Goal: Task Accomplishment & Management: Manage account settings

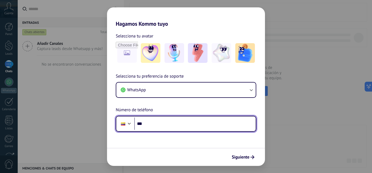
click at [156, 124] on input "***" at bounding box center [195, 123] width 122 height 13
click at [197, 126] on input "**********" at bounding box center [195, 123] width 122 height 13
type input "**********"
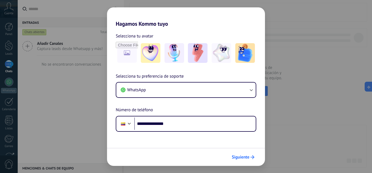
click at [241, 158] on span "Siguiente" at bounding box center [241, 157] width 18 height 4
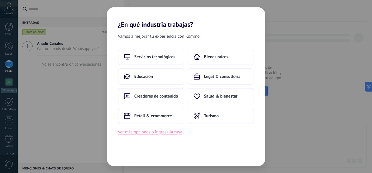
click at [157, 132] on button "Ver más opciones o ingresa la tuya" at bounding box center [150, 131] width 64 height 7
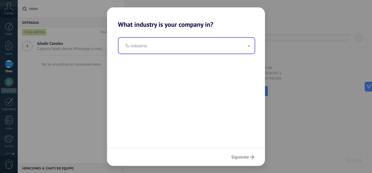
click at [161, 48] on input "text" at bounding box center [187, 46] width 136 height 16
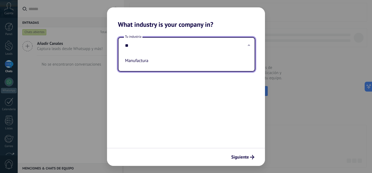
type input "*"
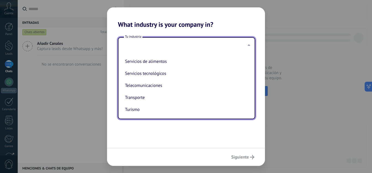
scroll to position [144, 0]
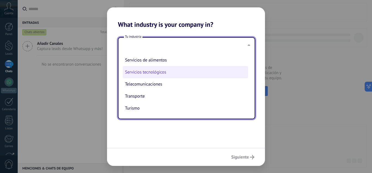
click at [160, 72] on li "Servicios tecnológicos" at bounding box center [185, 72] width 125 height 12
type input "**********"
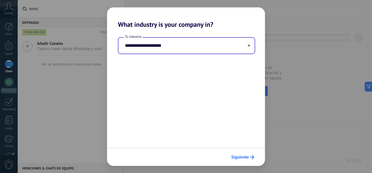
click at [248, 157] on span "Siguiente" at bounding box center [240, 157] width 18 height 4
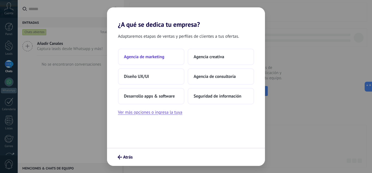
click at [143, 61] on button "Agencia de marketing" at bounding box center [151, 57] width 67 height 16
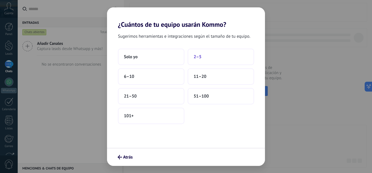
click at [205, 56] on button "2–5" at bounding box center [221, 57] width 67 height 16
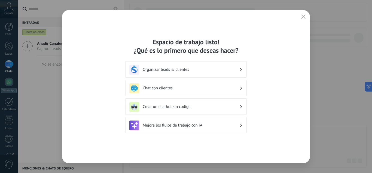
click at [180, 71] on h3 "Organizar leads & clientes" at bounding box center [191, 69] width 97 height 5
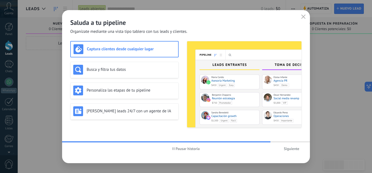
click at [0, 42] on div "Saluda a tu pipeline Organízate mediante una vista tipo tablero con tus leads y…" at bounding box center [186, 86] width 372 height 173
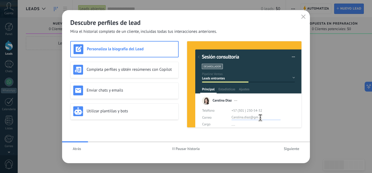
click at [299, 147] on span "Siguiente" at bounding box center [292, 148] width 16 height 4
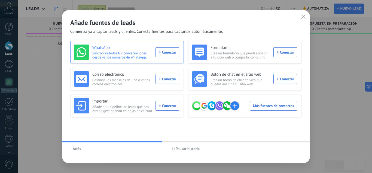
click at [170, 52] on div "WhatsApp Sincroniza todas tus conversaciones desde varios números de WhatsApp. …" at bounding box center [126, 51] width 105 height 15
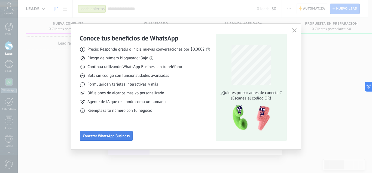
click at [108, 135] on span "Conectar WhatsApp Business" at bounding box center [106, 136] width 47 height 4
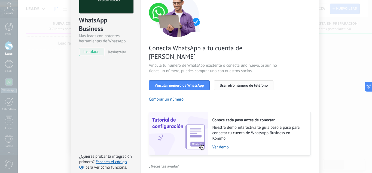
scroll to position [55, 0]
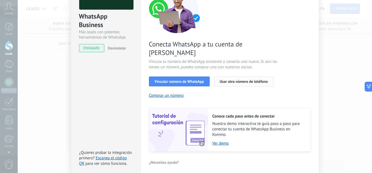
click at [246, 79] on span "Usar otro número de teléfono" at bounding box center [244, 81] width 48 height 4
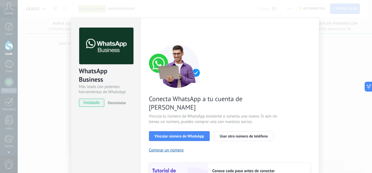
scroll to position [70, 0]
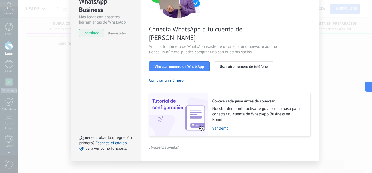
click at [46, 95] on div "WhatsApp Business Más leads con potentes herramientas de WhatsApp instalado Des…" at bounding box center [195, 86] width 355 height 173
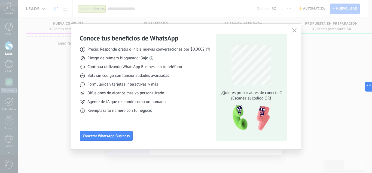
scroll to position [0, 0]
click at [113, 136] on span "Conectar WhatsApp Business" at bounding box center [106, 136] width 47 height 4
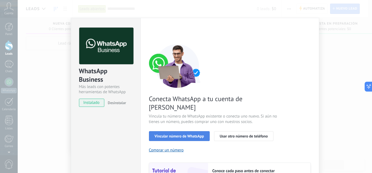
click at [184, 134] on span "Vincular número de WhatsApp" at bounding box center [179, 136] width 49 height 4
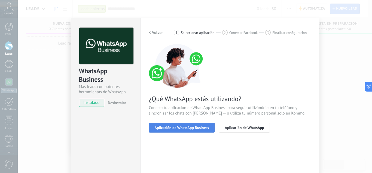
click at [184, 129] on span "Aplicación de WhatsApp Business" at bounding box center [182, 127] width 55 height 4
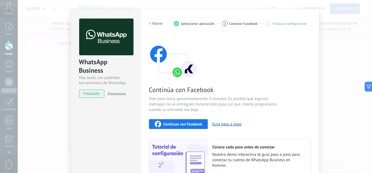
scroll to position [9, 0]
click at [188, 126] on div "Continuar con Facebook" at bounding box center [179, 124] width 48 height 7
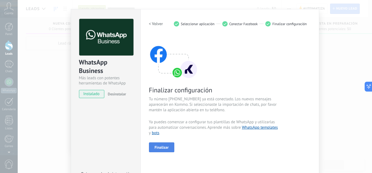
click at [162, 146] on span "Finalizar" at bounding box center [162, 147] width 14 height 4
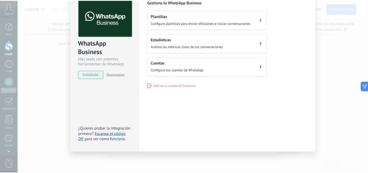
scroll to position [0, 0]
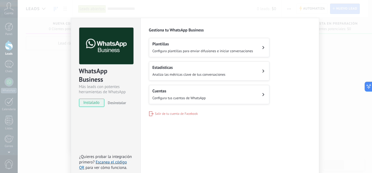
click at [25, 86] on div "WhatsApp Business Más leads con potentes herramientas de WhatsApp instalado Des…" at bounding box center [195, 86] width 355 height 173
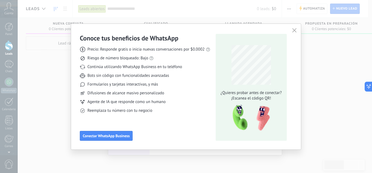
click at [293, 29] on icon "button" at bounding box center [295, 30] width 4 height 4
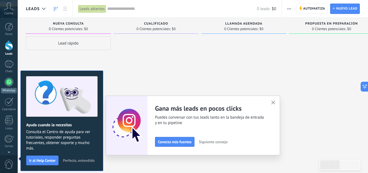
click at [9, 82] on div at bounding box center [9, 81] width 9 height 9
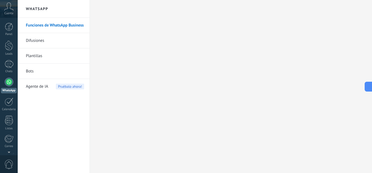
click at [42, 10] on h2 "WhatsApp" at bounding box center [54, 9] width 58 height 18
click at [40, 44] on link "Difusiones" at bounding box center [55, 40] width 58 height 15
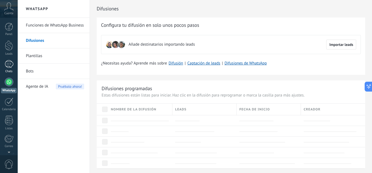
click at [9, 66] on div at bounding box center [9, 64] width 9 height 8
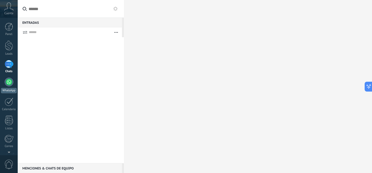
click at [11, 83] on div at bounding box center [9, 81] width 9 height 9
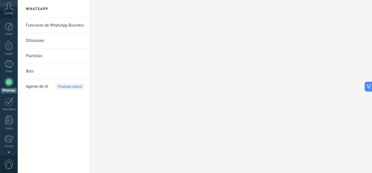
click at [42, 56] on link "Plantillas" at bounding box center [55, 55] width 58 height 15
click at [36, 9] on h2 "WhatsApp" at bounding box center [54, 9] width 58 height 18
click at [10, 11] on div "Cuenta" at bounding box center [9, 9] width 18 height 18
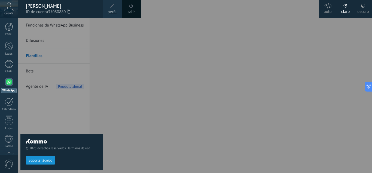
click at [363, 11] on div "oscuro" at bounding box center [363, 11] width 11 height 14
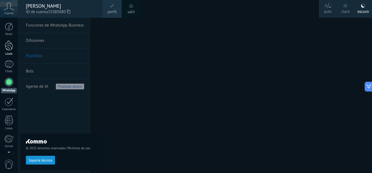
click at [10, 48] on div at bounding box center [9, 45] width 8 height 10
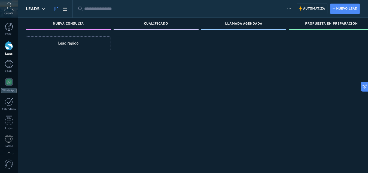
click at [38, 11] on span "Leads" at bounding box center [33, 8] width 14 height 5
click at [42, 8] on use at bounding box center [44, 9] width 4 height 2
click at [64, 7] on use at bounding box center [65, 9] width 4 height 4
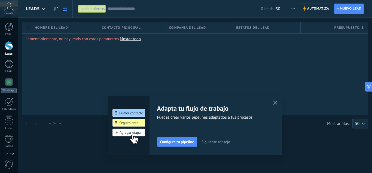
click at [277, 102] on icon "button" at bounding box center [275, 102] width 4 height 4
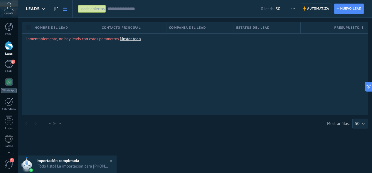
click at [7, 46] on div at bounding box center [9, 45] width 8 height 10
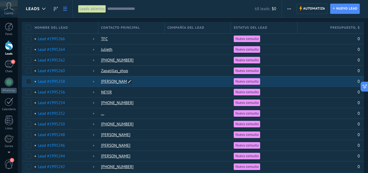
click at [117, 81] on link "Camilo Duque" at bounding box center [115, 81] width 29 height 5
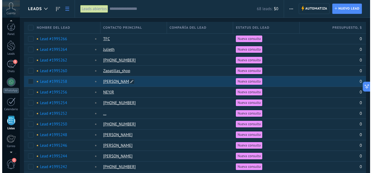
scroll to position [34, 0]
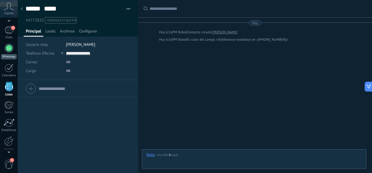
click at [10, 50] on div at bounding box center [9, 48] width 9 height 9
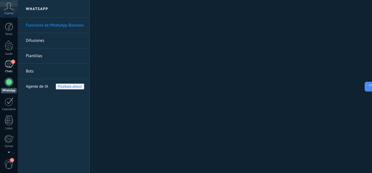
click at [8, 64] on div "5" at bounding box center [9, 64] width 9 height 8
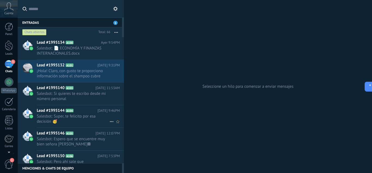
click at [78, 115] on span "Salesbot: Super, te felicito por esa decisión 🥳" at bounding box center [73, 118] width 73 height 10
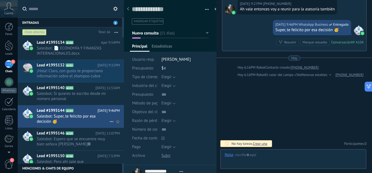
scroll to position [8, 0]
click at [79, 51] on span "Salesbot: 📄 ECONOMÍA Y FINANZAS INTERNACIONALES.docx" at bounding box center [73, 51] width 73 height 10
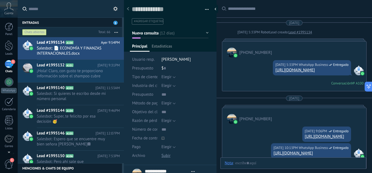
type textarea "**********"
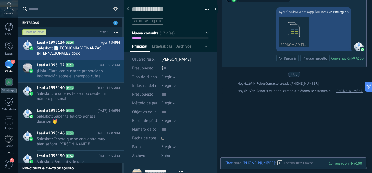
scroll to position [1042, 0]
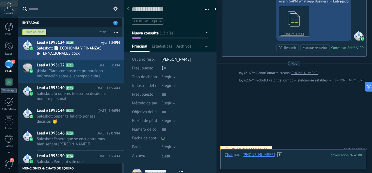
click at [239, 160] on div at bounding box center [293, 160] width 137 height 16
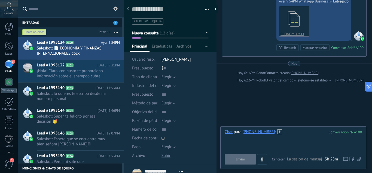
click at [243, 141] on div at bounding box center [293, 139] width 137 height 21
paste div
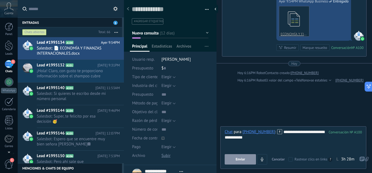
click at [239, 160] on span "Enviar" at bounding box center [241, 159] width 10 height 4
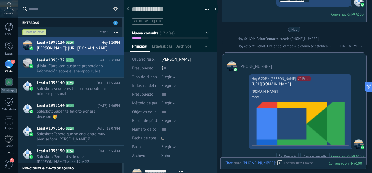
scroll to position [1158, 0]
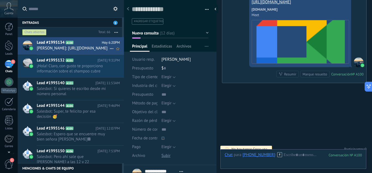
click at [83, 47] on span "Carlos Vargas: https://meet.google.com/yov-tvhx-tfq" at bounding box center [73, 48] width 73 height 5
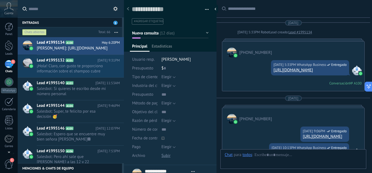
type textarea "**********"
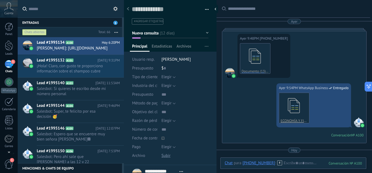
scroll to position [927, 0]
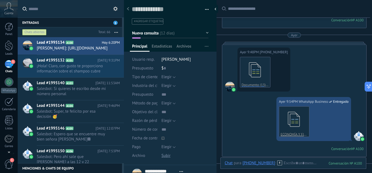
scroll to position [886, 0]
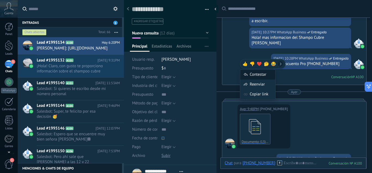
click at [257, 76] on div "Contestar" at bounding box center [257, 75] width 35 height 10
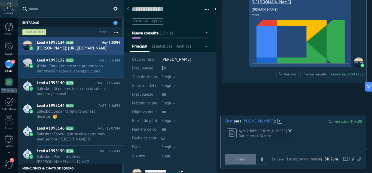
click at [239, 147] on div at bounding box center [293, 145] width 137 height 5
paste div
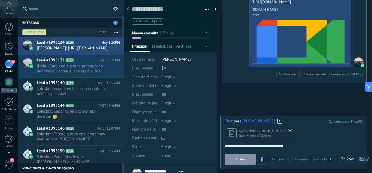
click at [240, 160] on span "Enviar" at bounding box center [241, 159] width 10 height 4
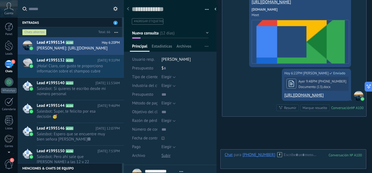
scroll to position [1192, 0]
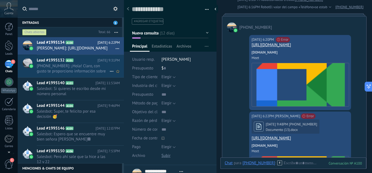
click at [40, 70] on span "+573159542351: ¡Hola! Claro, con gusto te proporciono información sobre el sham…" at bounding box center [73, 68] width 73 height 10
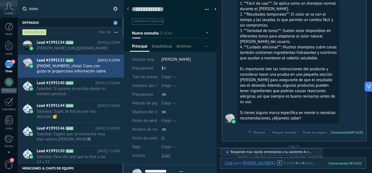
scroll to position [1012, 0]
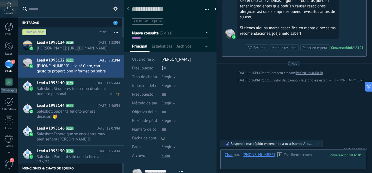
click at [65, 96] on span "Salesbot: Si quieres te escribo desde mi número personal" at bounding box center [73, 91] width 73 height 10
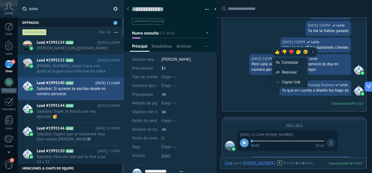
scroll to position [137, 0]
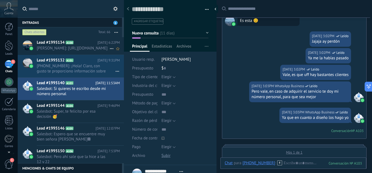
click at [47, 48] on span "Carlos Vargas: https://meet.google.com/yov-tvhx-tfq" at bounding box center [73, 48] width 73 height 5
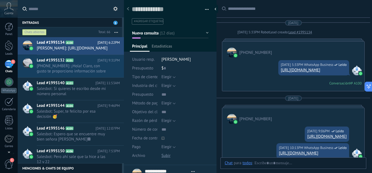
type textarea "**********"
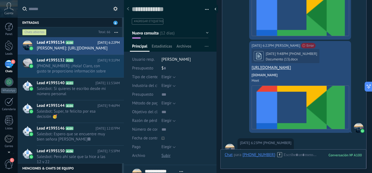
scroll to position [1283, 0]
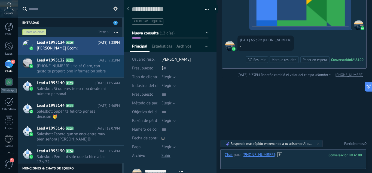
click at [237, 163] on div at bounding box center [293, 160] width 137 height 16
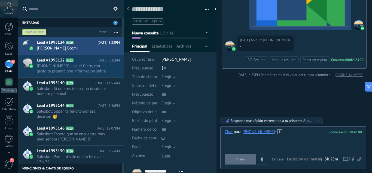
paste div
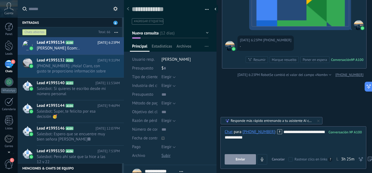
click at [244, 160] on span "Enviar" at bounding box center [241, 159] width 10 height 4
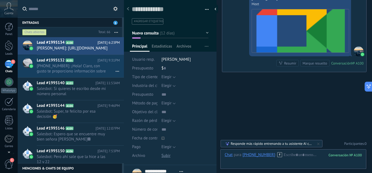
scroll to position [1392, 0]
